Goal: Information Seeking & Learning: Check status

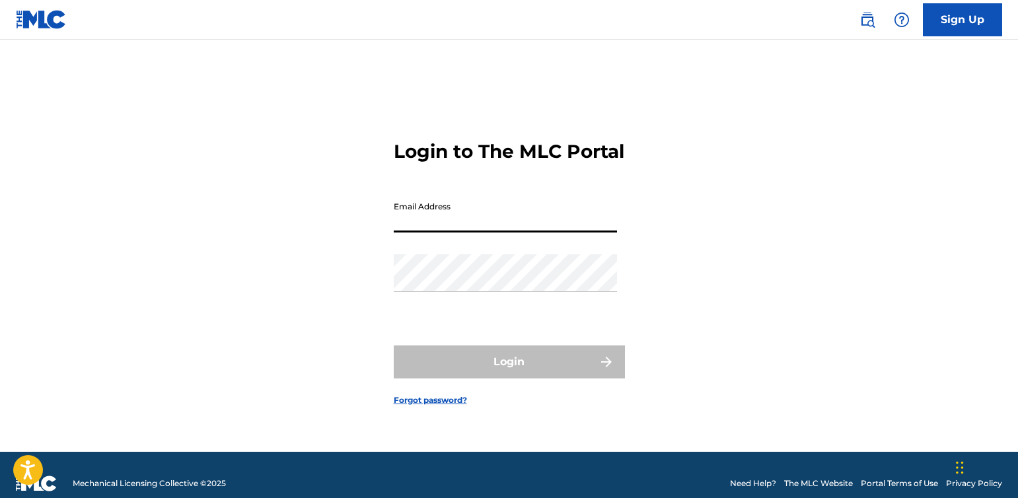
type input "[EMAIL_ADDRESS][DOMAIN_NAME]"
click at [508, 373] on button "Login" at bounding box center [509, 361] width 231 height 33
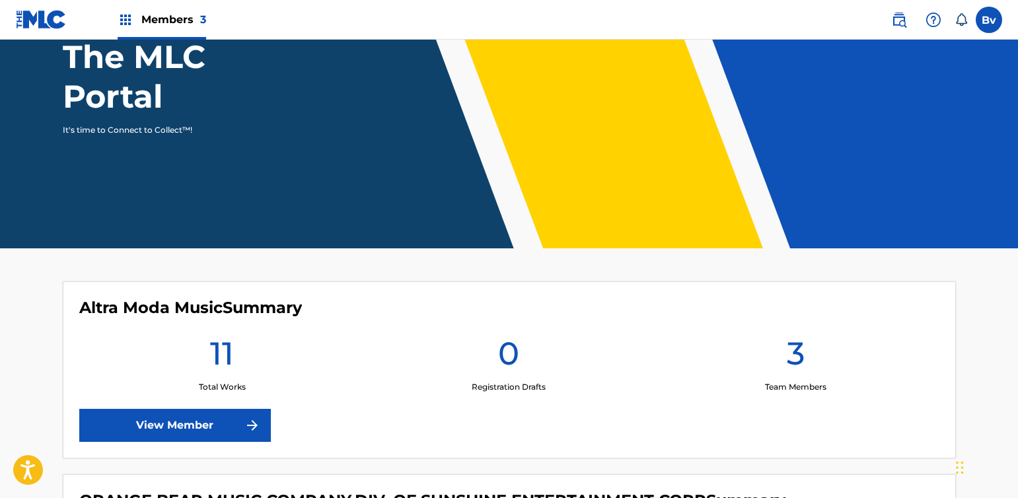
click at [201, 425] on link "View Member" at bounding box center [174, 425] width 191 height 33
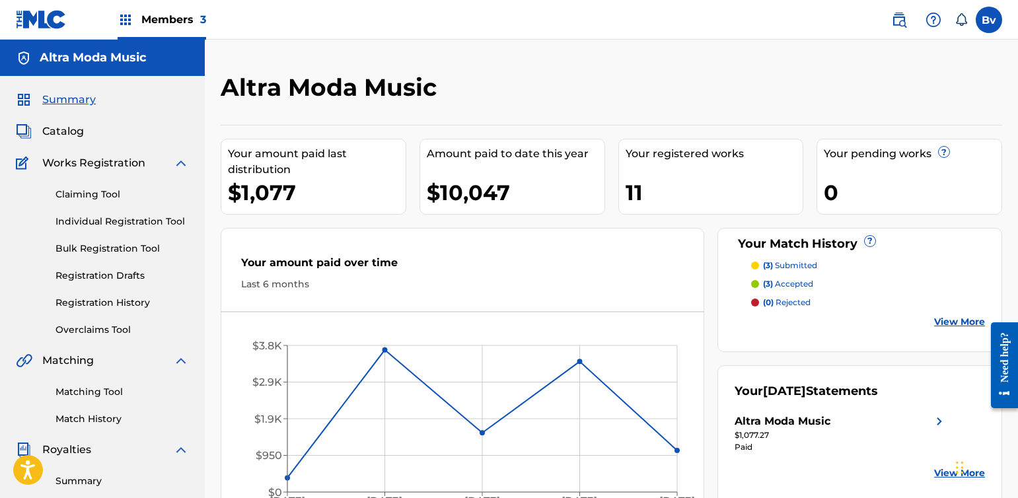
click at [87, 423] on link "Match History" at bounding box center [121, 419] width 133 height 14
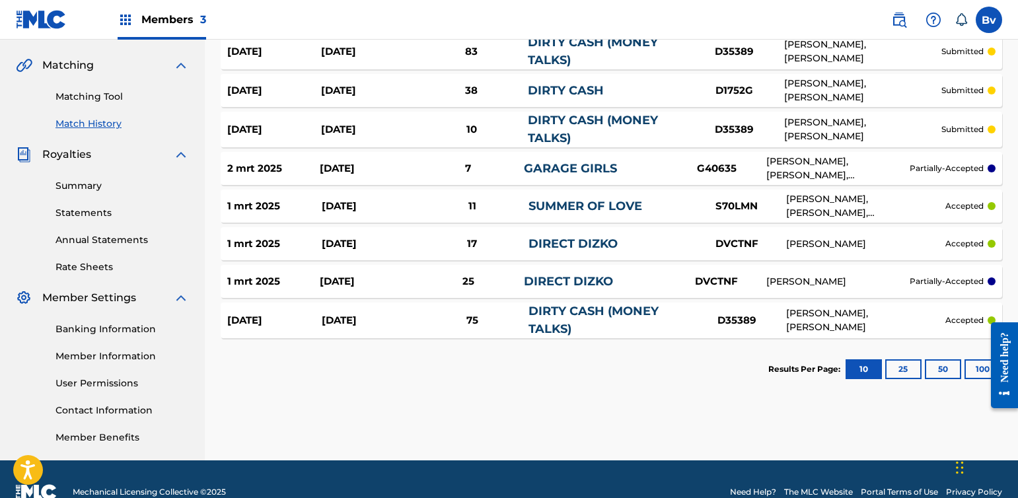
scroll to position [296, 0]
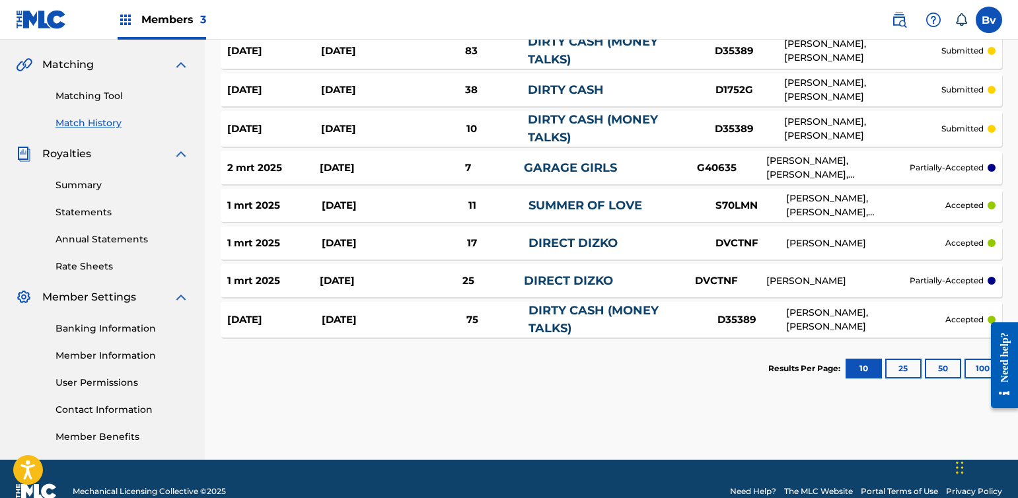
click at [897, 368] on button "25" at bounding box center [903, 369] width 36 height 20
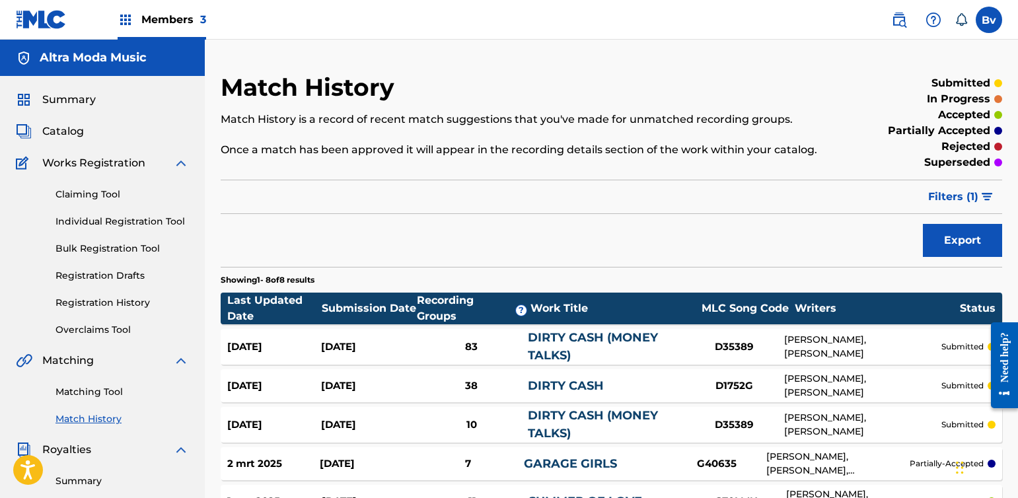
scroll to position [0, 0]
click at [186, 20] on span "Members 3" at bounding box center [173, 19] width 65 height 15
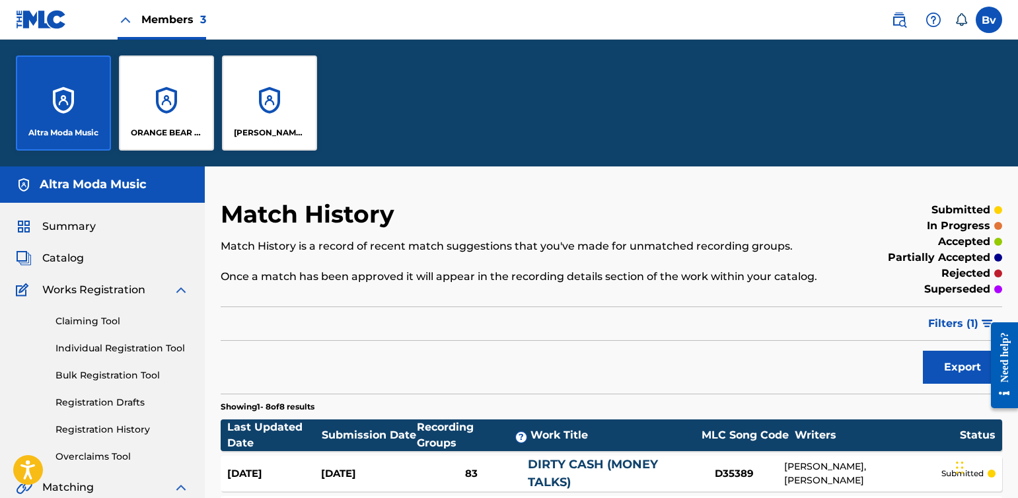
click at [184, 92] on div "ORANGE BEAR MUSIC COMPANY,DIV. OF SUNSHINE ENTERTAINMENT CORP" at bounding box center [166, 102] width 95 height 95
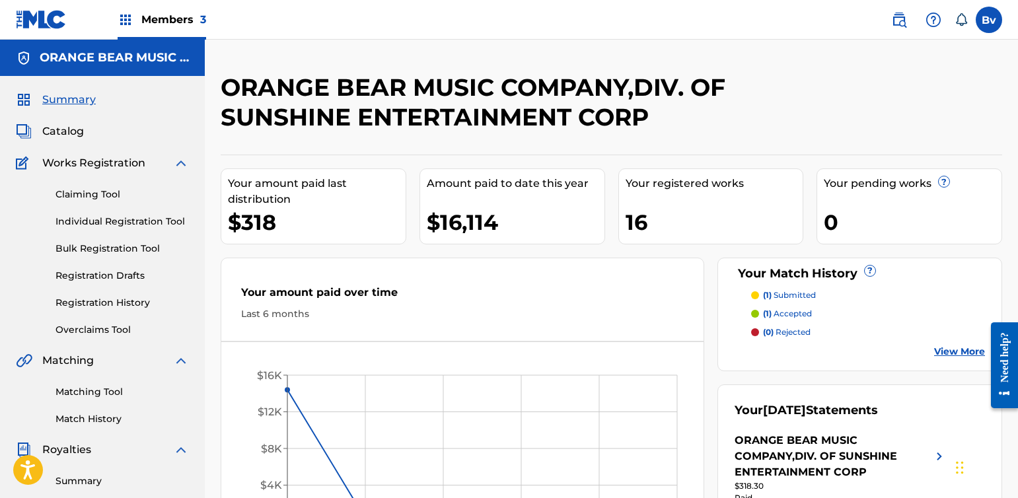
click at [950, 351] on link "View More" at bounding box center [959, 352] width 51 height 14
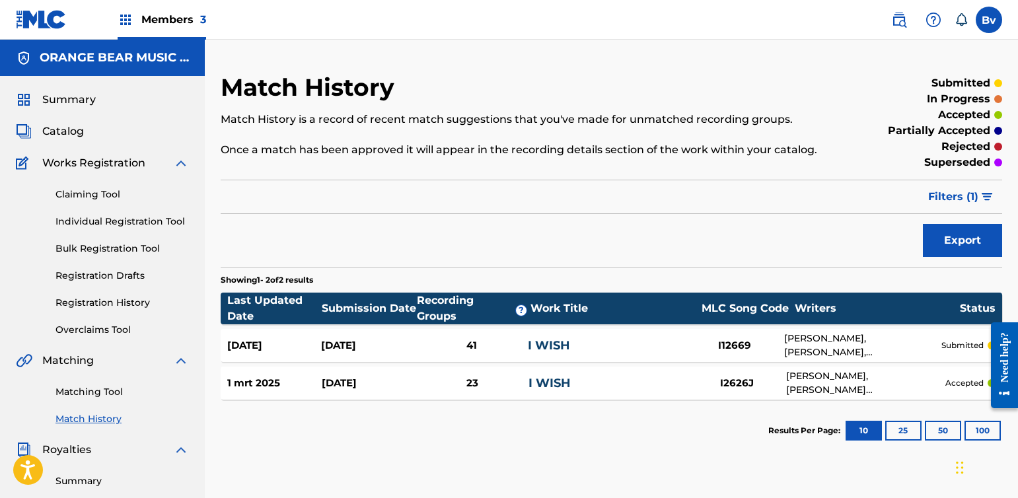
click at [65, 65] on h5 "ORANGE BEAR MUSIC COMPANY,DIV. OF SUNSHINE ENTERTAINMENT CORP" at bounding box center [114, 57] width 149 height 15
click at [78, 53] on h5 "ORANGE BEAR MUSIC COMPANY,DIV. OF SUNSHINE ENTERTAINMENT CORP" at bounding box center [114, 57] width 149 height 15
click at [147, 25] on span "Members 3" at bounding box center [173, 19] width 65 height 15
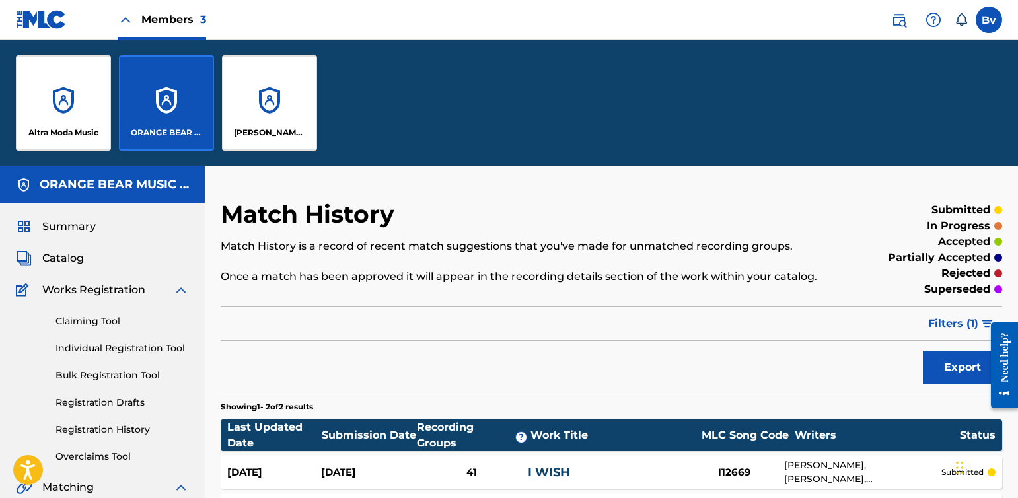
click at [246, 117] on div "[PERSON_NAME] MUSIC COMPANY, DIVISION OF SUNSHINE ENTERTAINMENT CORP" at bounding box center [269, 102] width 95 height 95
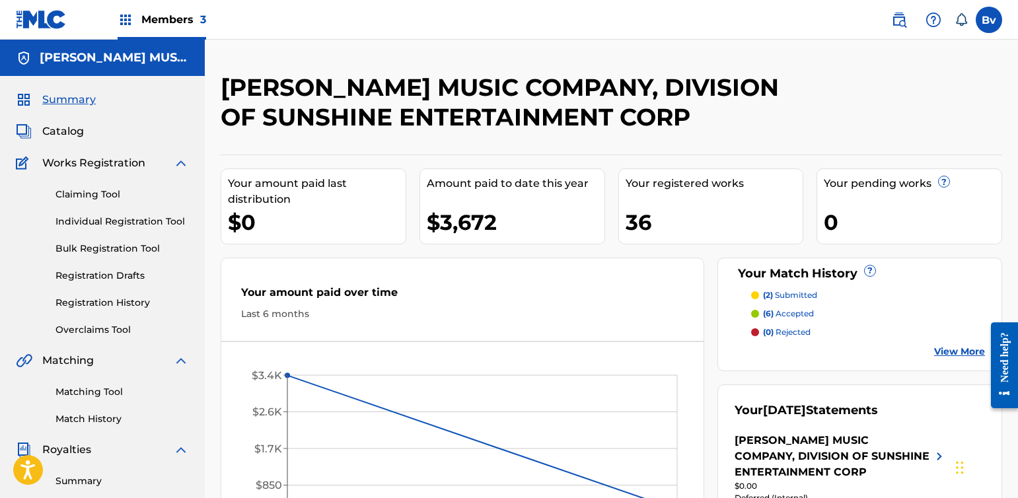
click at [789, 293] on p "(2) submitted" at bounding box center [790, 295] width 54 height 12
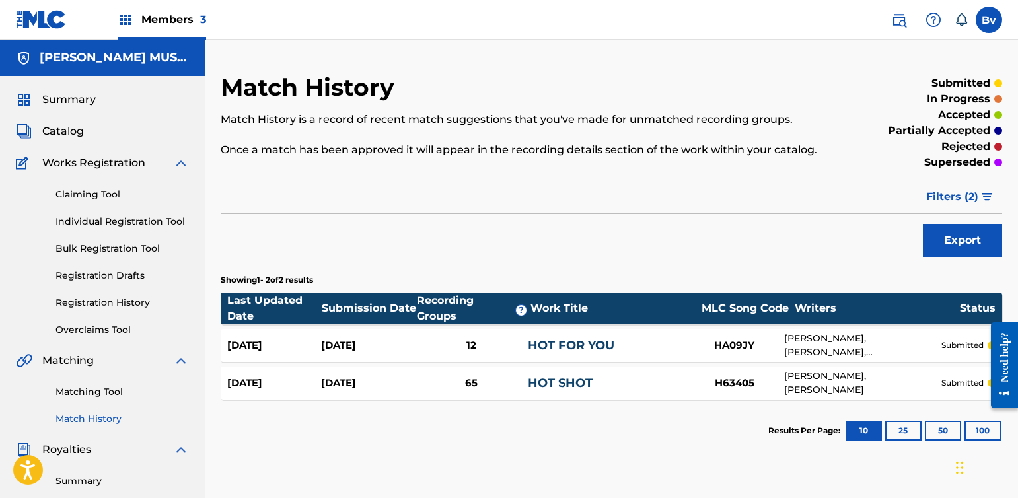
click at [85, 92] on span "Summary" at bounding box center [68, 100] width 53 height 16
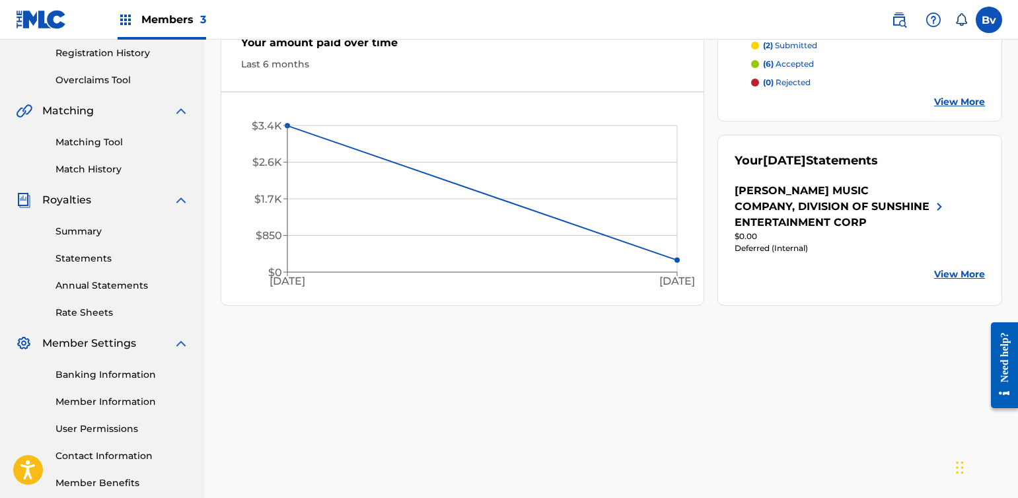
scroll to position [284, 0]
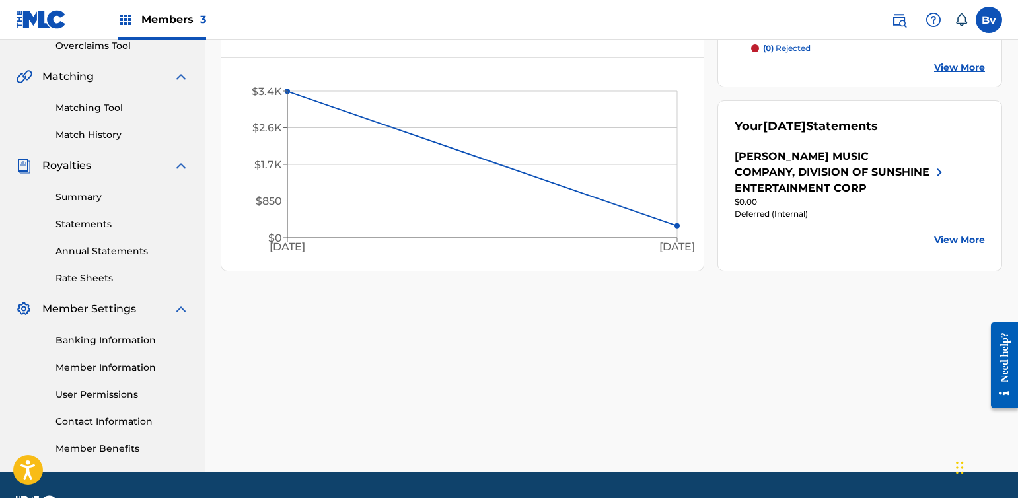
click at [834, 166] on div "[PERSON_NAME] MUSIC COMPANY, DIVISION OF SUNSHINE ENTERTAINMENT CORP" at bounding box center [832, 173] width 197 height 48
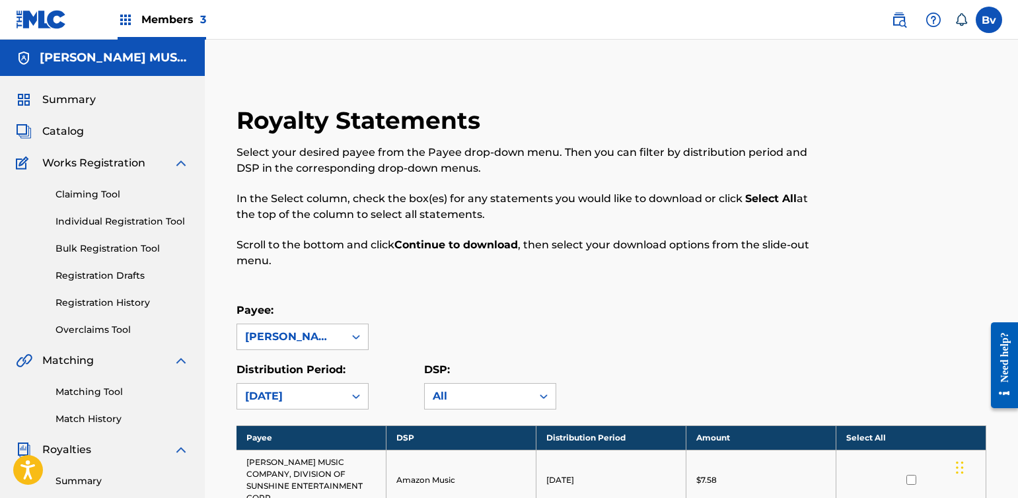
click at [61, 102] on span "Summary" at bounding box center [68, 100] width 53 height 16
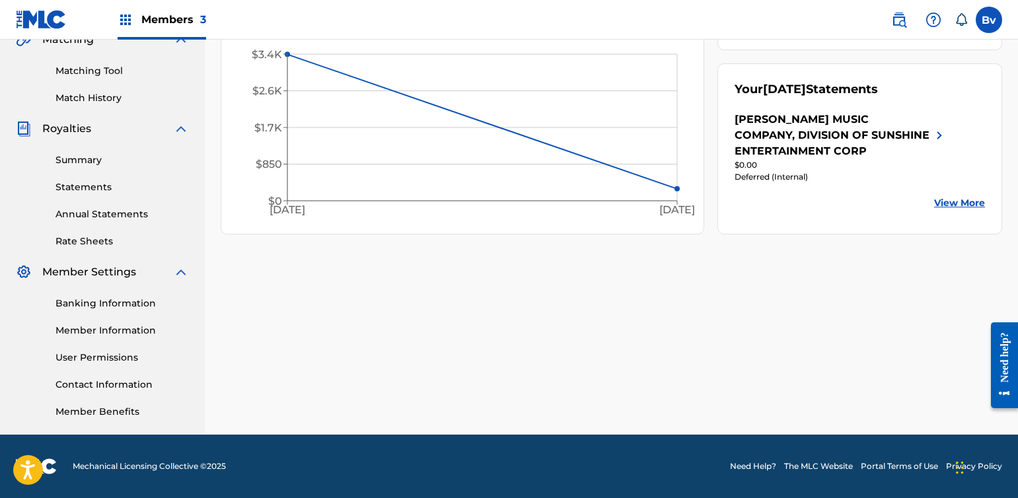
scroll to position [321, 0]
click at [96, 217] on link "Annual Statements" at bounding box center [121, 214] width 133 height 14
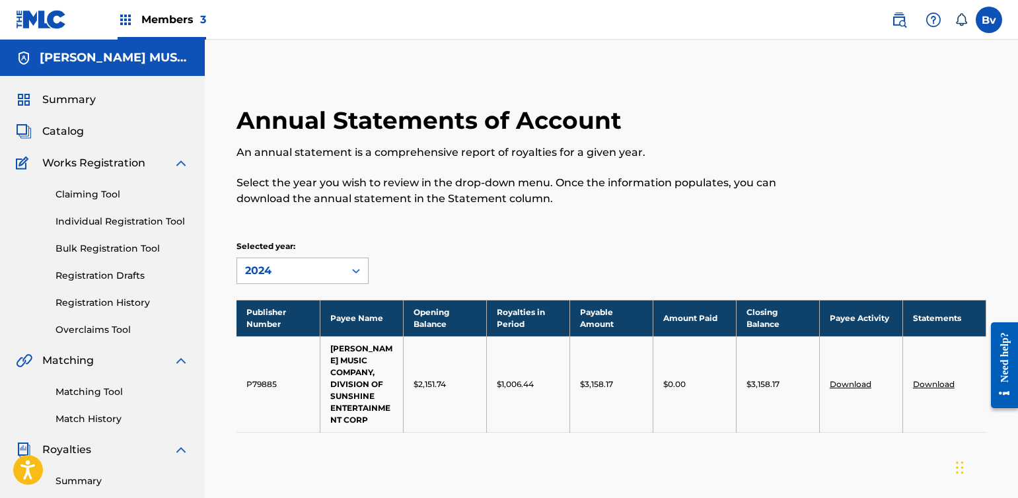
click at [330, 268] on div "2024" at bounding box center [290, 271] width 91 height 16
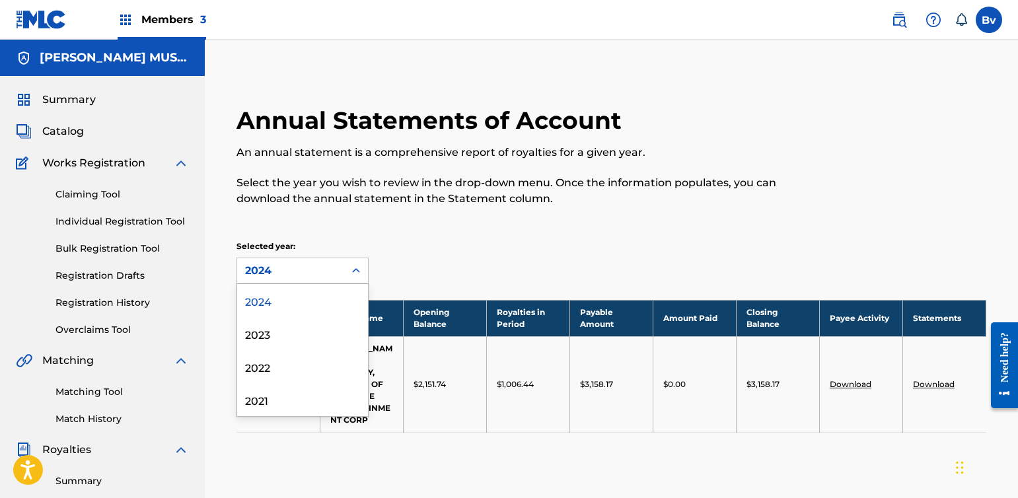
click at [339, 227] on div "Annual Statements of Account An annual statement is a comprehensive report of r…" at bounding box center [611, 286] width 781 height 360
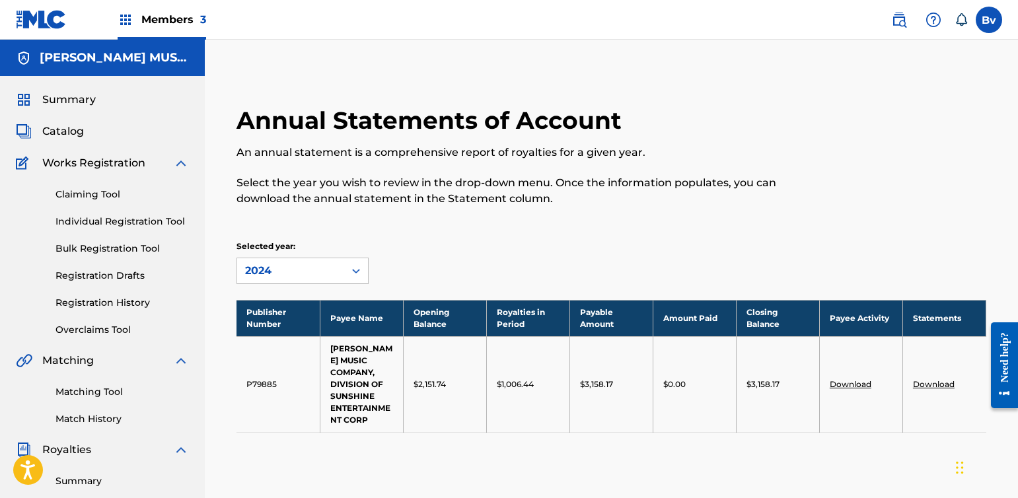
click at [190, 13] on span "Members 3" at bounding box center [173, 19] width 65 height 15
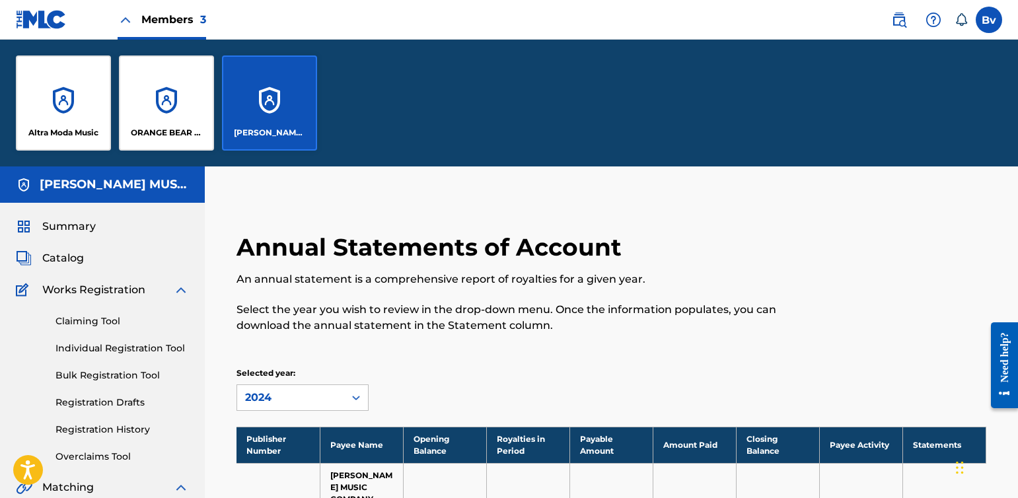
click at [85, 98] on div "Altra Moda Music" at bounding box center [63, 102] width 95 height 95
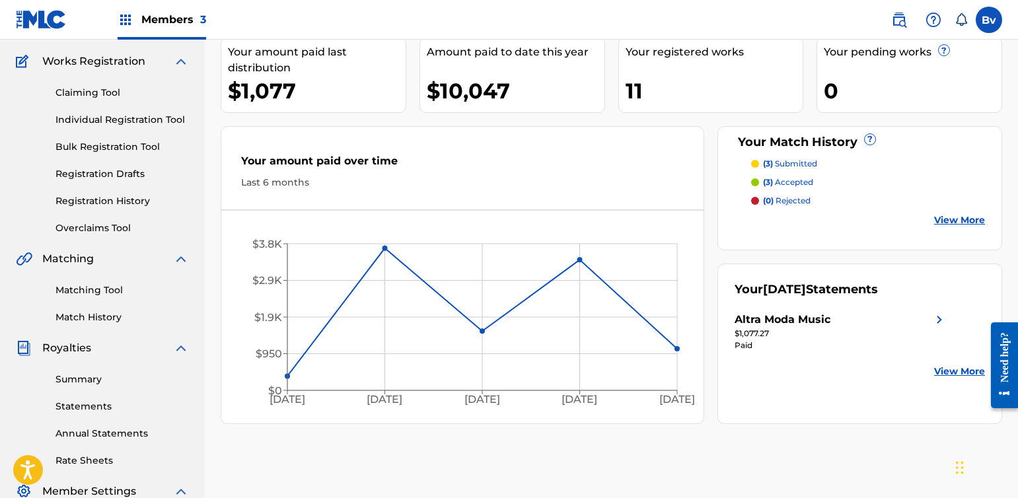
scroll to position [164, 0]
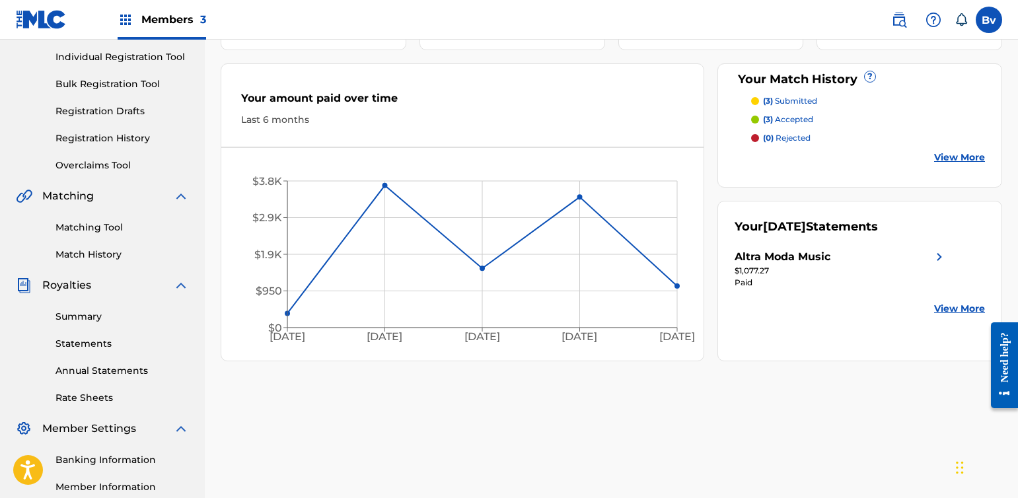
click at [98, 376] on link "Annual Statements" at bounding box center [121, 371] width 133 height 14
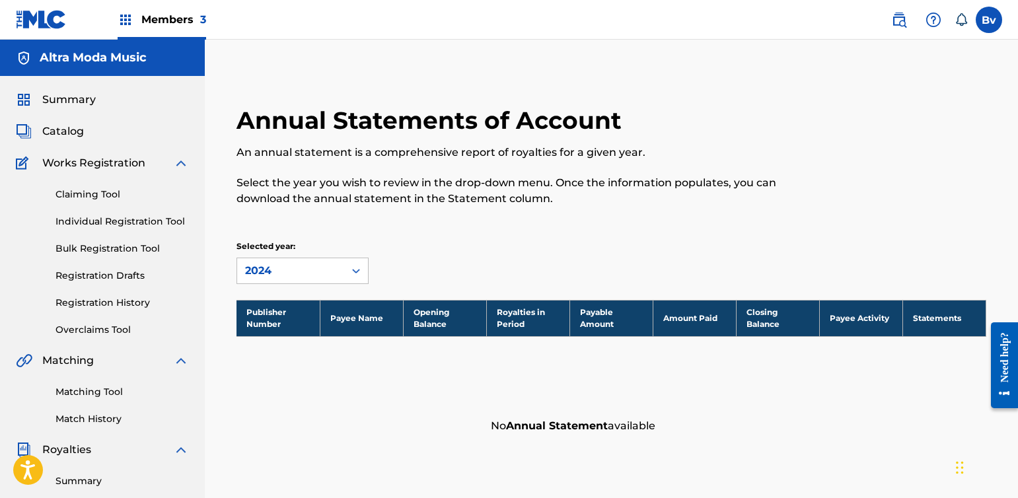
click at [327, 256] on div "Selected year: 2024" at bounding box center [302, 262] width 132 height 44
click at [327, 269] on div "2024" at bounding box center [290, 271] width 91 height 16
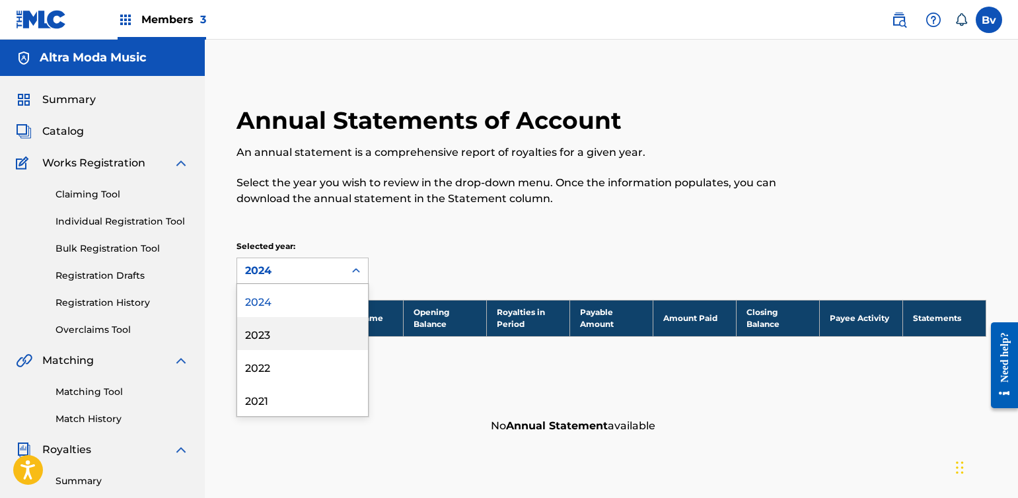
click at [308, 334] on div "2023" at bounding box center [302, 333] width 131 height 33
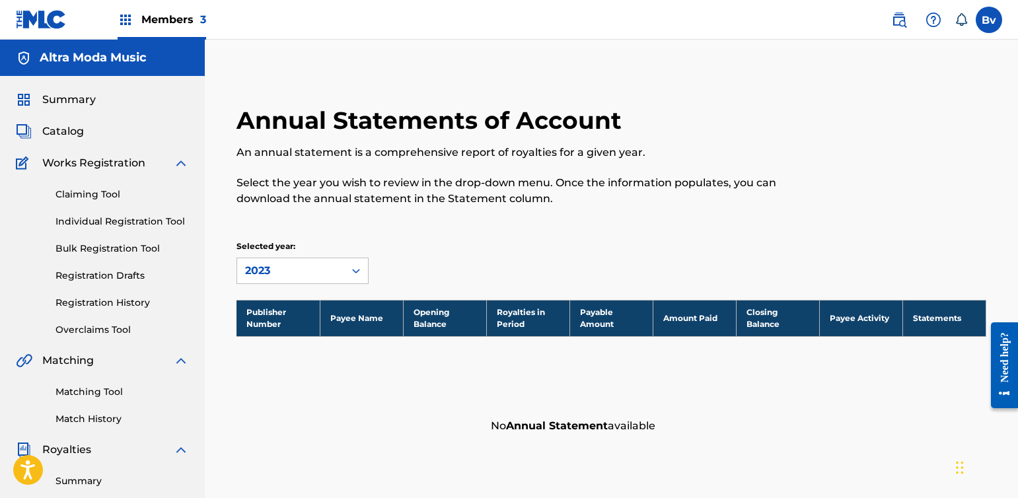
click at [323, 275] on div "2023" at bounding box center [290, 271] width 91 height 16
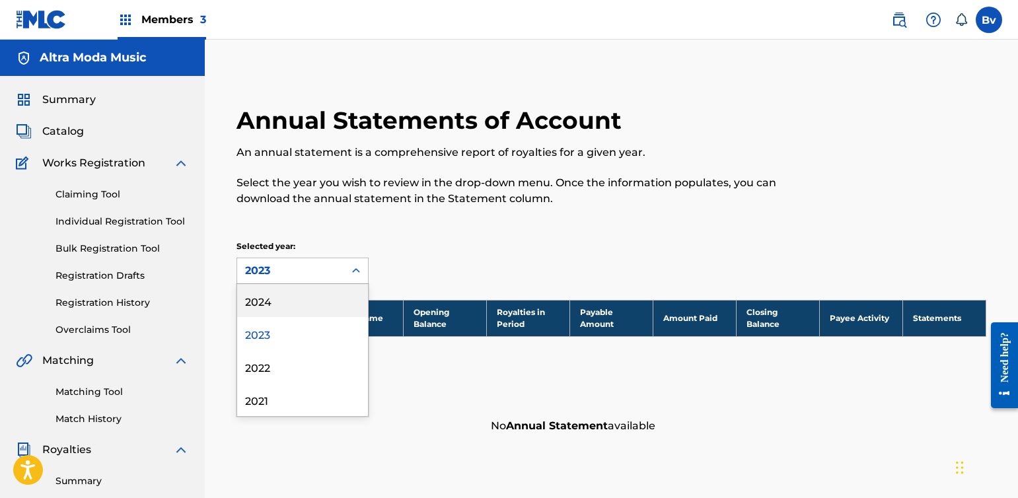
click at [313, 245] on p "Selected year:" at bounding box center [302, 246] width 132 height 12
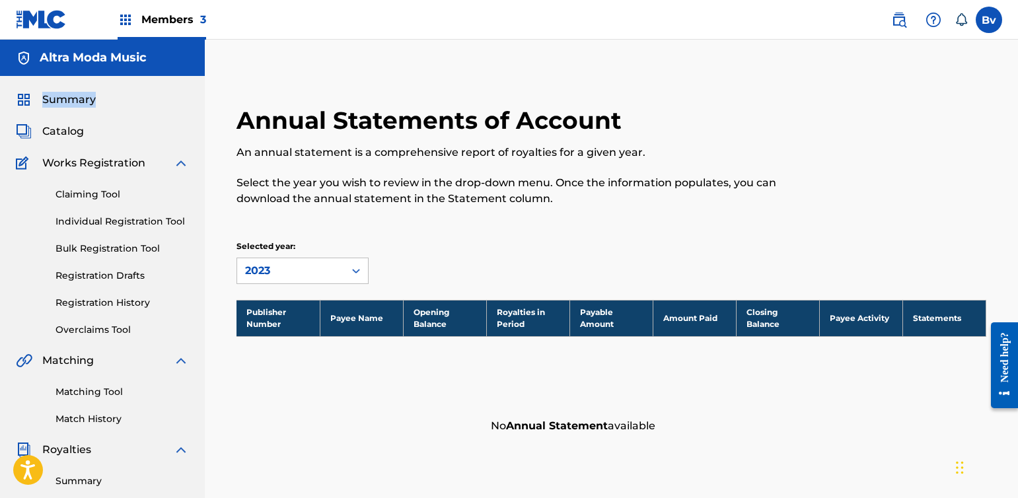
click at [92, 92] on div "Summary Catalog Works Registration Claiming Tool Individual Registration Tool B…" at bounding box center [102, 415] width 205 height 679
click at [100, 100] on div "Summary" at bounding box center [102, 100] width 173 height 16
click at [79, 98] on span "Summary" at bounding box center [68, 100] width 53 height 16
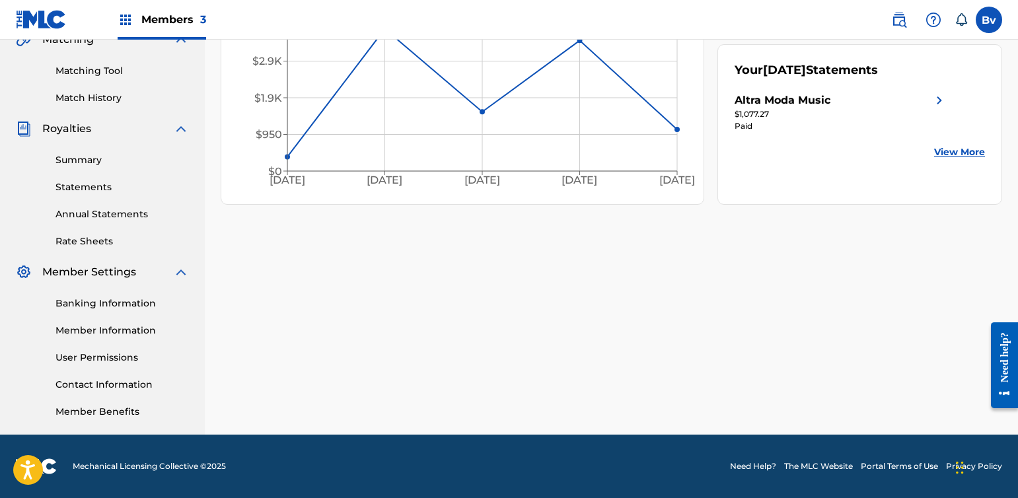
scroll to position [321, 0]
click at [48, 16] on img at bounding box center [41, 19] width 51 height 19
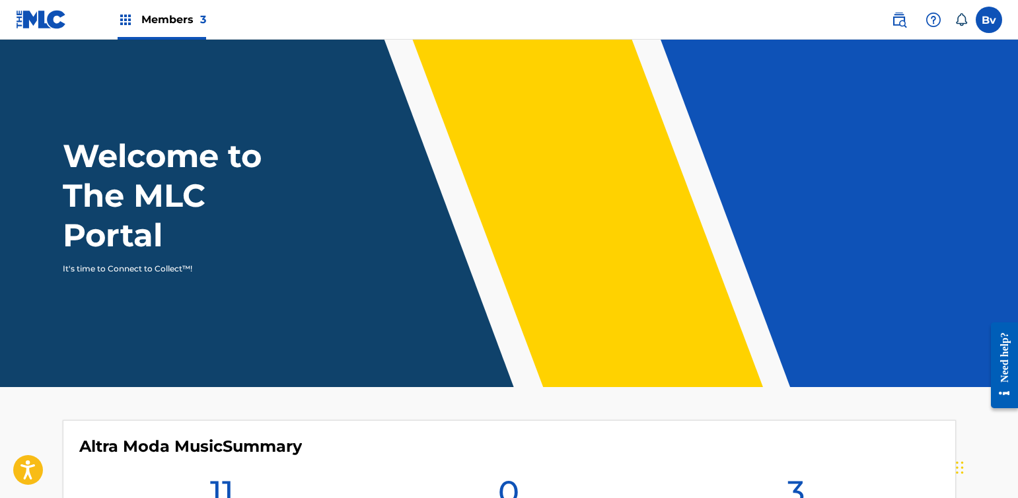
click at [48, 16] on img at bounding box center [41, 19] width 51 height 19
